Goal: Task Accomplishment & Management: Manage account settings

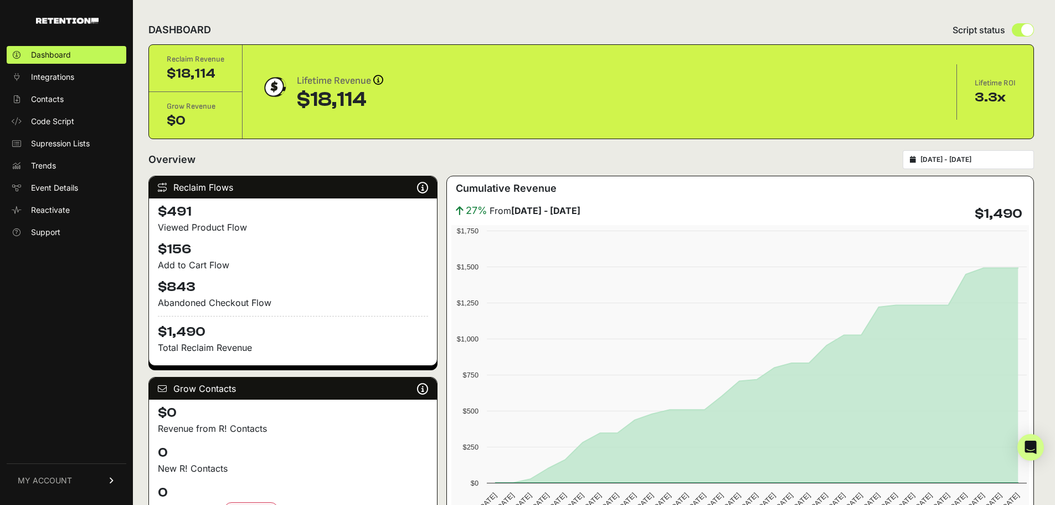
click at [111, 479] on icon at bounding box center [112, 480] width 8 height 7
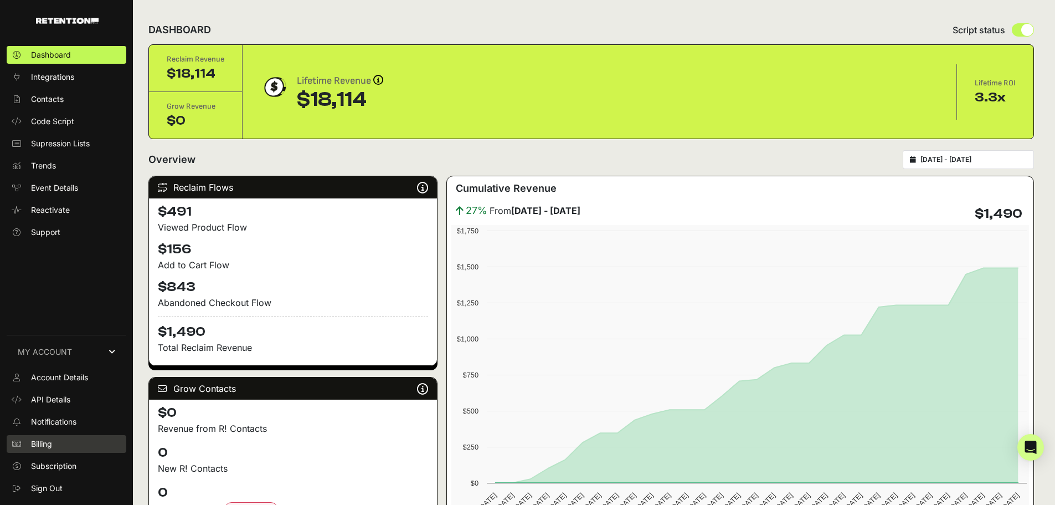
click at [89, 444] on link "Billing" at bounding box center [67, 444] width 120 height 18
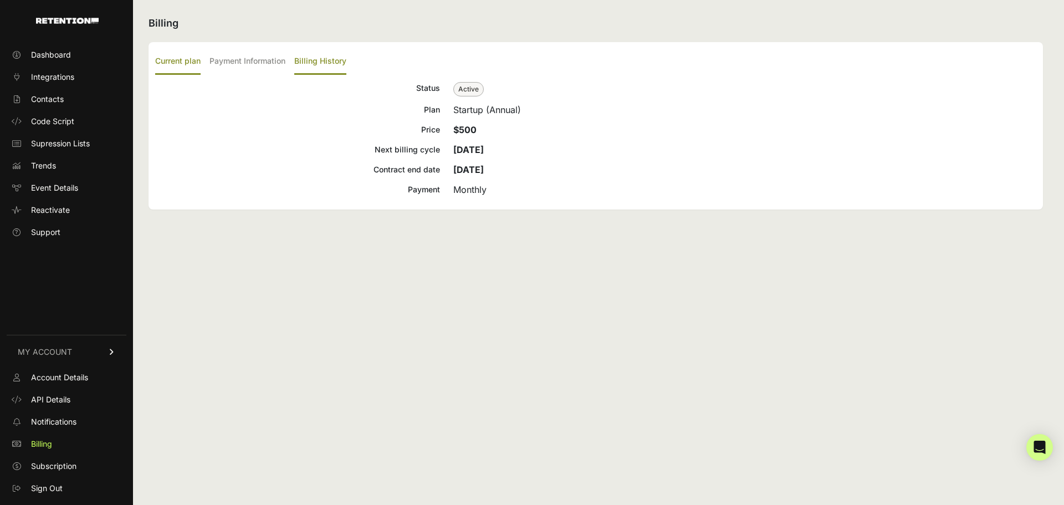
click at [306, 57] on label "Billing History" at bounding box center [320, 62] width 52 height 26
click at [0, 0] on input "Billing History" at bounding box center [0, 0] width 0 height 0
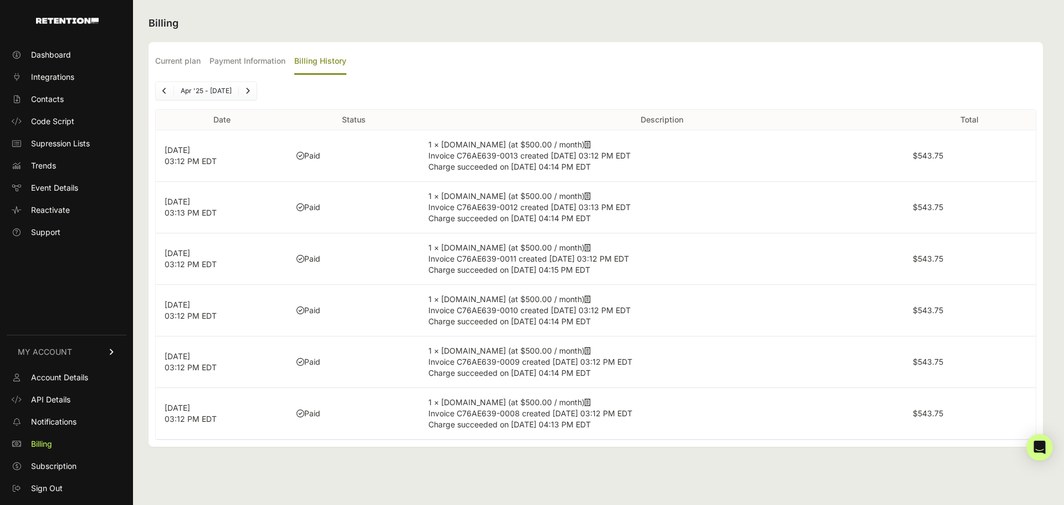
click at [584, 146] on icon at bounding box center [587, 145] width 6 height 8
click at [63, 488] on link "Sign Out" at bounding box center [67, 488] width 120 height 18
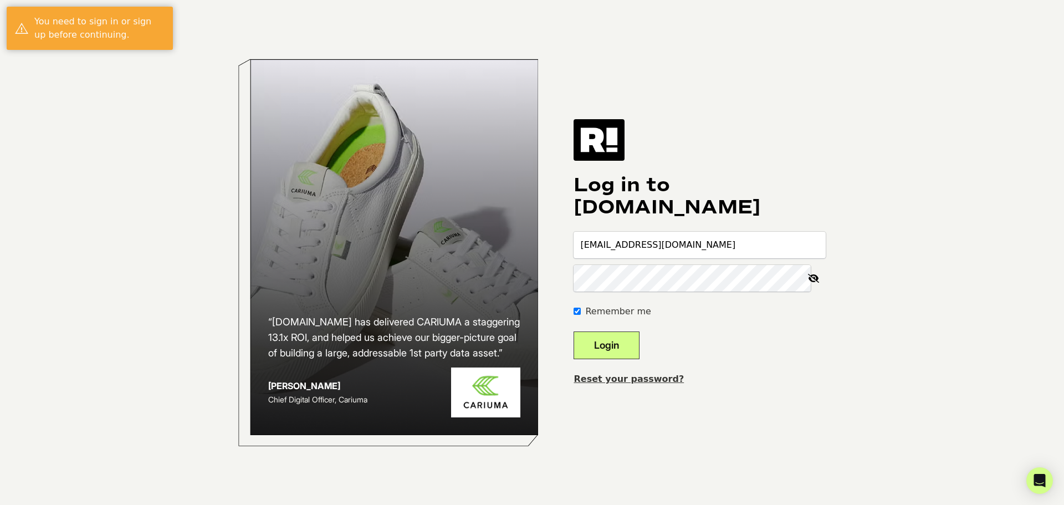
click at [640, 251] on input "lrosslee+carlyle@pipingrock.com" at bounding box center [699, 245] width 252 height 27
click at [737, 244] on input "lrosslee+carlyle@pipingrock.com" at bounding box center [699, 245] width 252 height 27
type input "lrosslee@pipingrock.com"
click at [804, 277] on keeper-lock "Open Keeper Popup" at bounding box center [797, 277] width 13 height 13
click at [804, 278] on keeper-lock "Open Keeper Popup" at bounding box center [797, 277] width 13 height 13
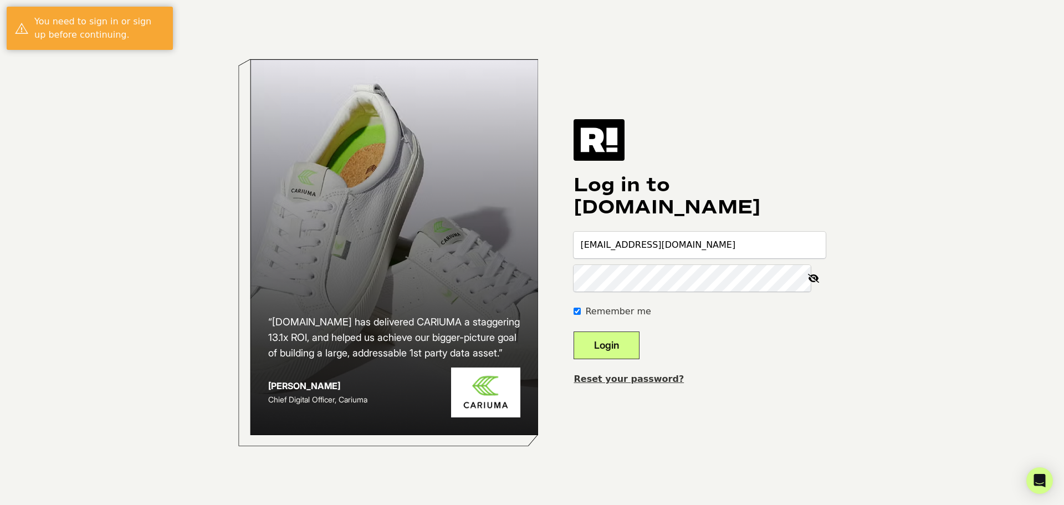
click at [635, 335] on button "Login" at bounding box center [606, 345] width 66 height 28
